Goal: Navigation & Orientation: Find specific page/section

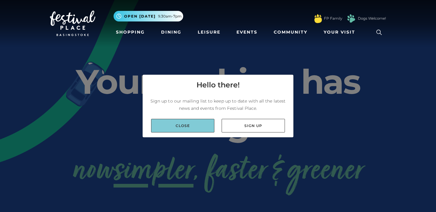
click at [166, 131] on link "Close" at bounding box center [182, 126] width 63 height 14
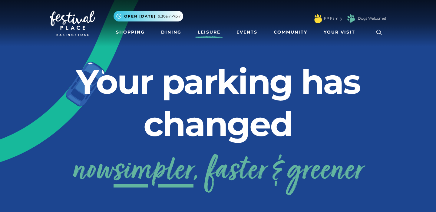
click at [211, 31] on link "Leisure" at bounding box center [209, 32] width 28 height 11
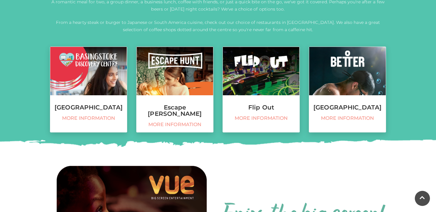
scroll to position [244, 0]
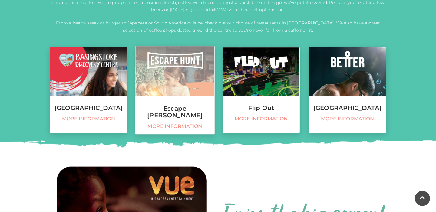
click at [191, 56] on img at bounding box center [174, 71] width 79 height 50
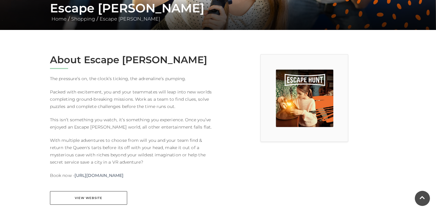
scroll to position [122, 0]
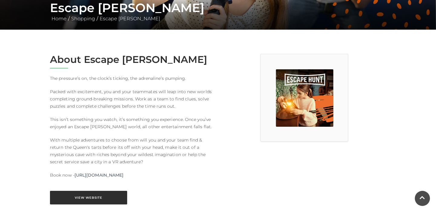
click at [106, 201] on link "View Website" at bounding box center [88, 198] width 77 height 14
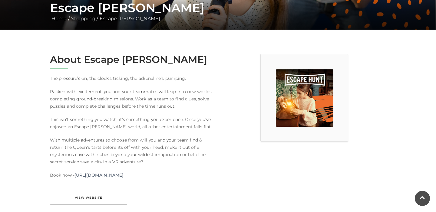
scroll to position [0, 0]
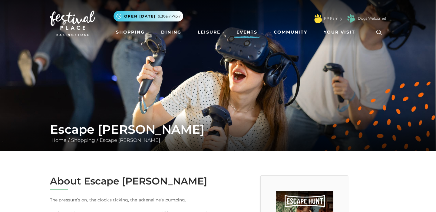
click at [248, 35] on link "Events" at bounding box center [247, 32] width 26 height 11
